Goal: Information Seeking & Learning: Learn about a topic

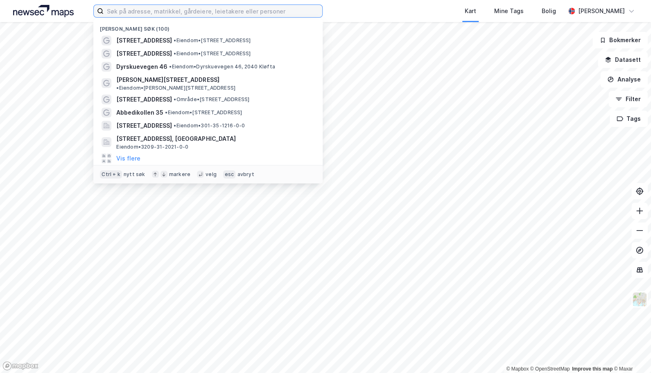
click at [178, 14] on input at bounding box center [213, 11] width 219 height 12
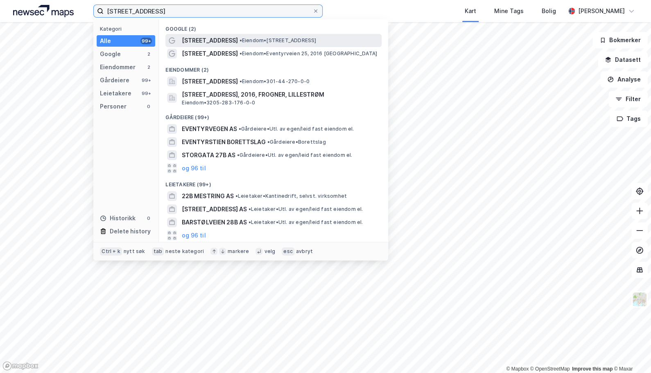
type input "[STREET_ADDRESS]"
click at [223, 41] on span "[STREET_ADDRESS]" at bounding box center [210, 41] width 56 height 10
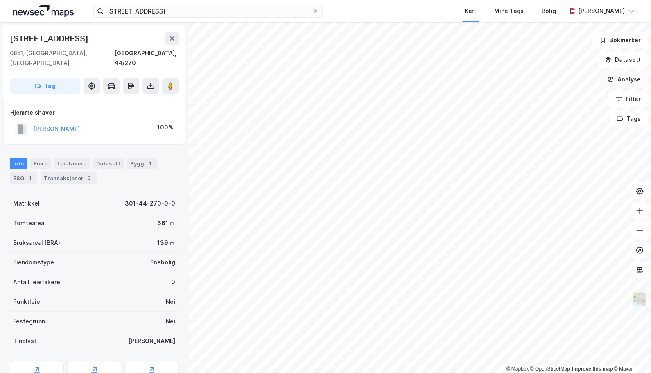
click at [630, 82] on button "Analyse" at bounding box center [624, 79] width 48 height 16
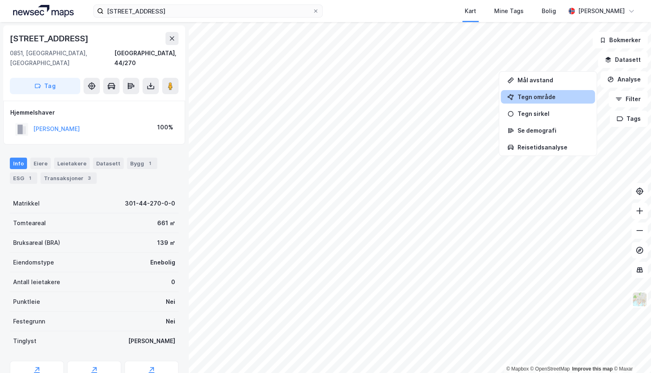
click at [553, 100] on div "Tegn område" at bounding box center [552, 96] width 71 height 7
